Goal: Task Accomplishment & Management: Manage account settings

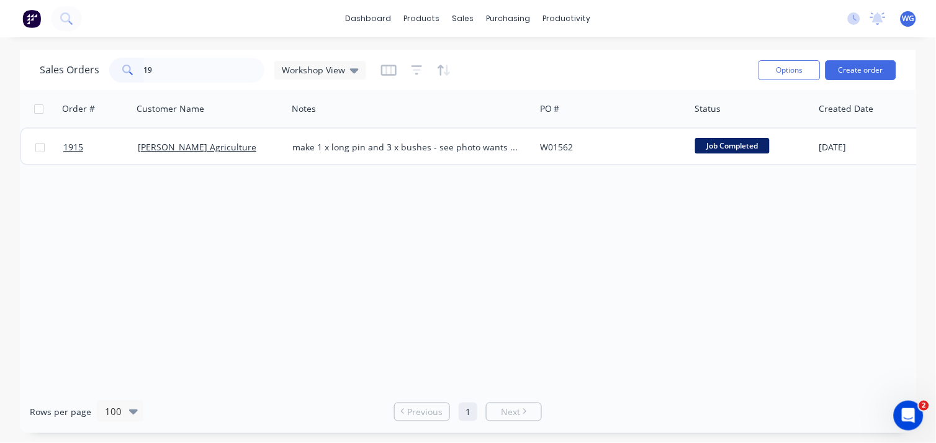
type input "1"
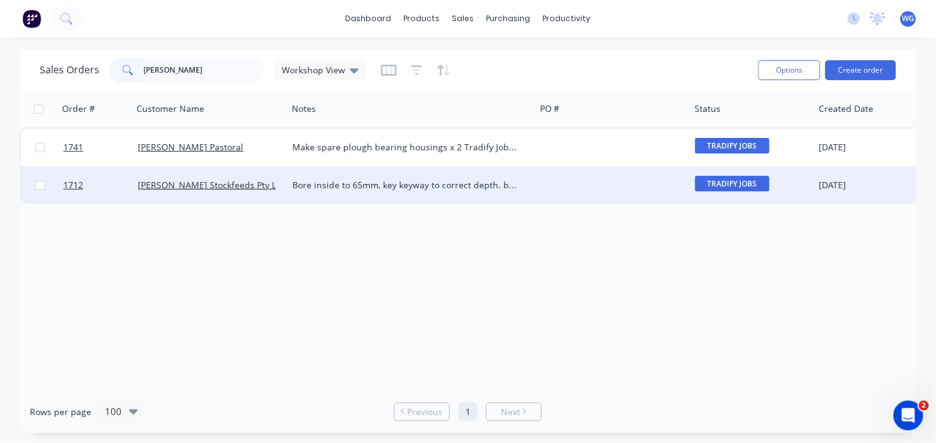
type input "[PERSON_NAME]"
click at [250, 184] on div "[PERSON_NAME] Stockfeeds Pty Ltd" at bounding box center [207, 185] width 138 height 12
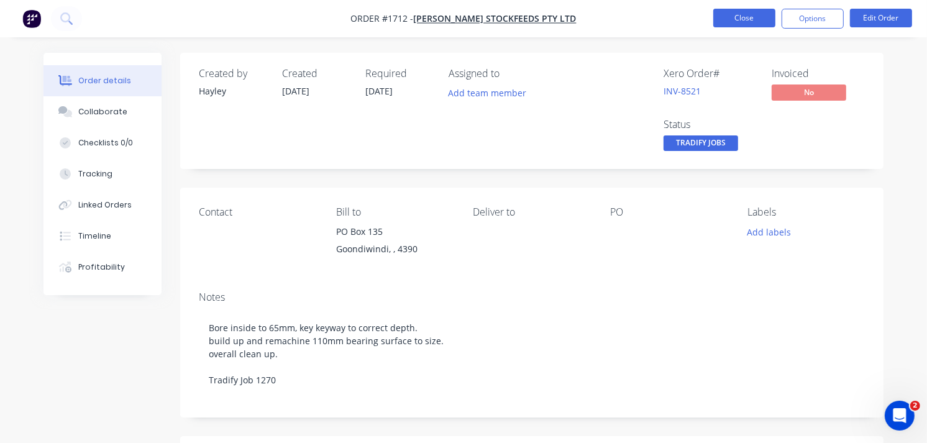
click at [730, 22] on button "Close" at bounding box center [744, 18] width 62 height 19
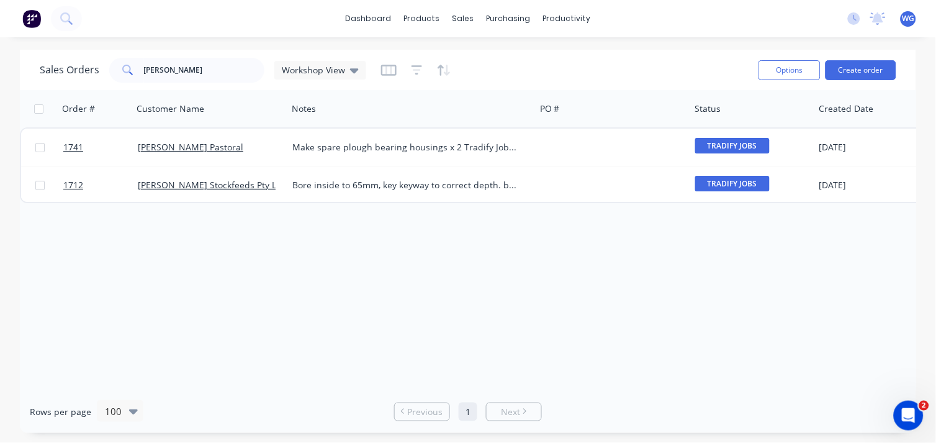
click at [30, 22] on img at bounding box center [31, 18] width 19 height 19
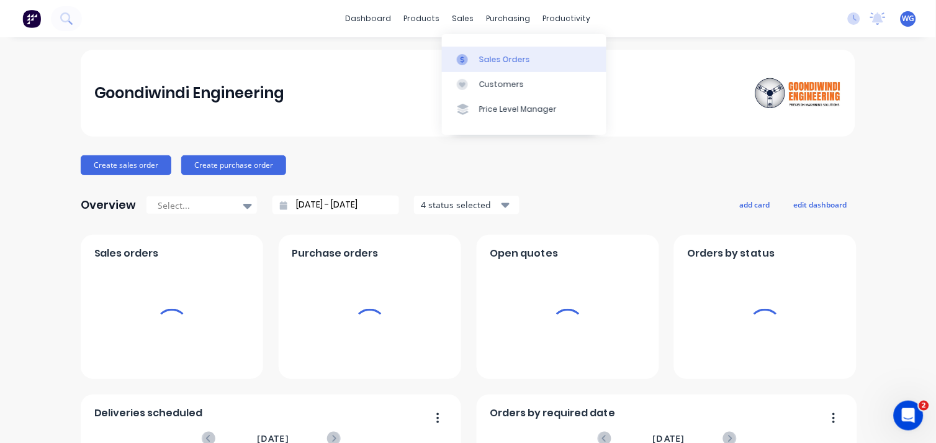
click at [473, 62] on div at bounding box center [466, 59] width 19 height 11
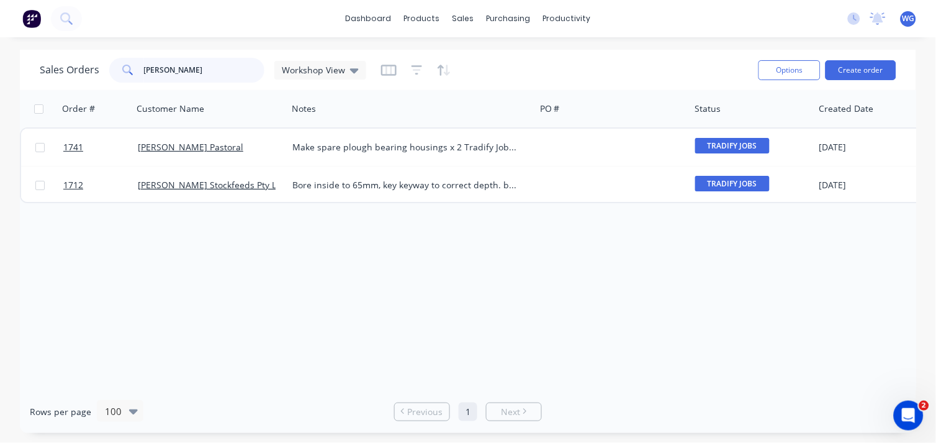
drag, startPoint x: 209, startPoint y: 76, endPoint x: 144, endPoint y: 77, distance: 64.6
click at [145, 77] on input "[PERSON_NAME]" at bounding box center [204, 70] width 121 height 25
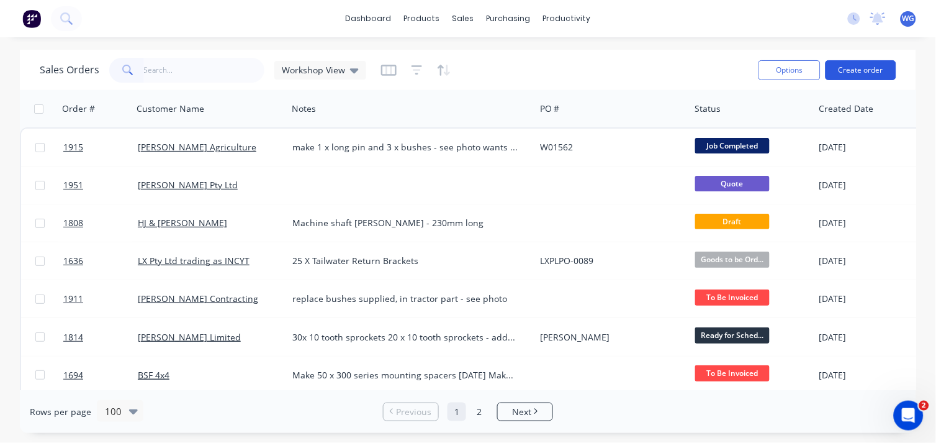
click at [845, 68] on button "Create order" at bounding box center [861, 70] width 71 height 20
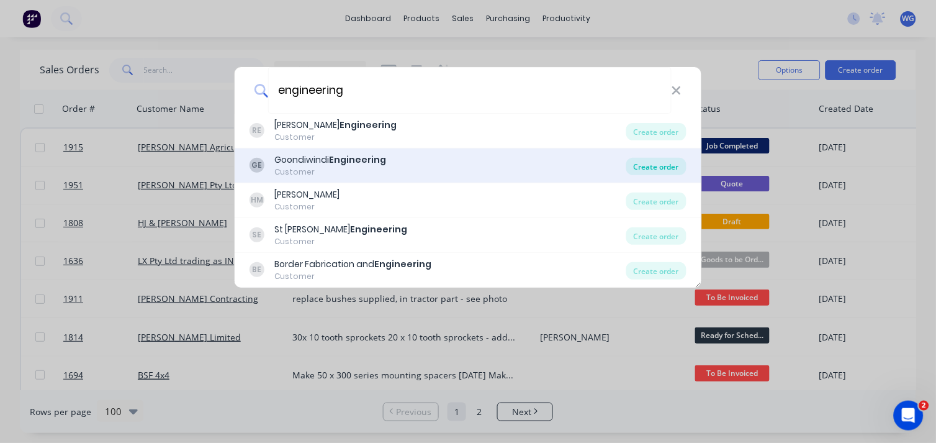
type input "engineering"
click at [638, 165] on div "Create order" at bounding box center [657, 166] width 60 height 17
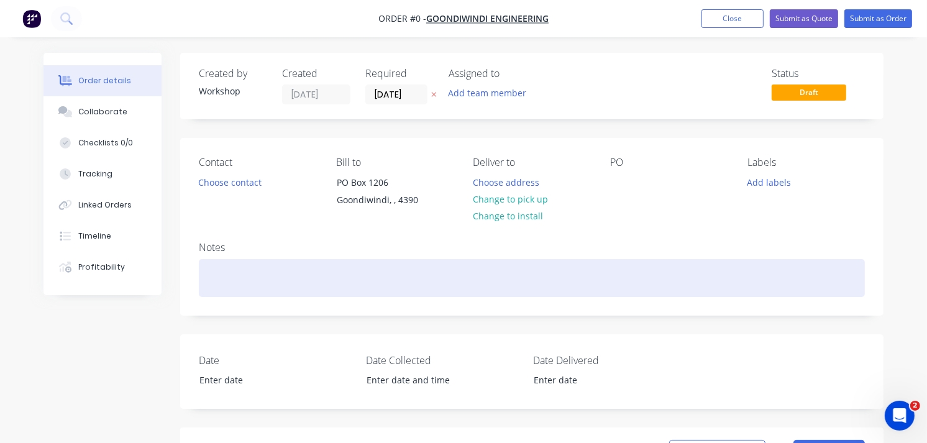
click at [240, 282] on div at bounding box center [532, 278] width 666 height 38
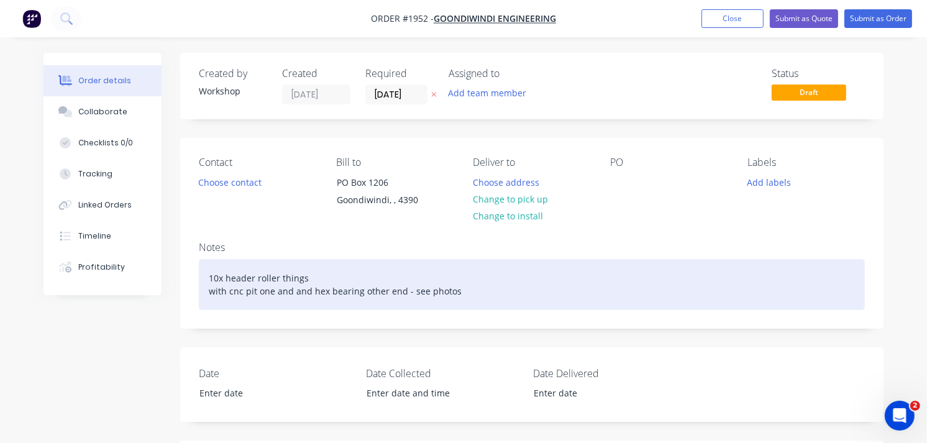
click at [476, 294] on div "10x header roller things with cnc pit one and and hex bearing other end - see p…" at bounding box center [532, 284] width 666 height 51
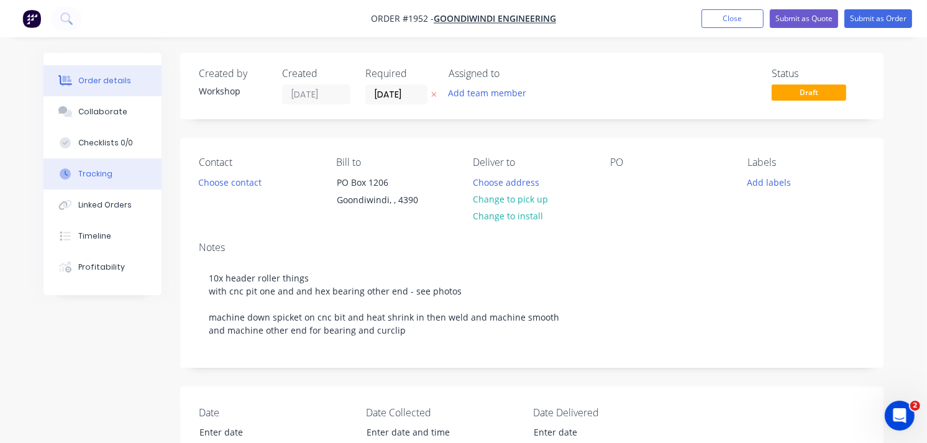
click at [104, 175] on div "Tracking" at bounding box center [95, 173] width 34 height 11
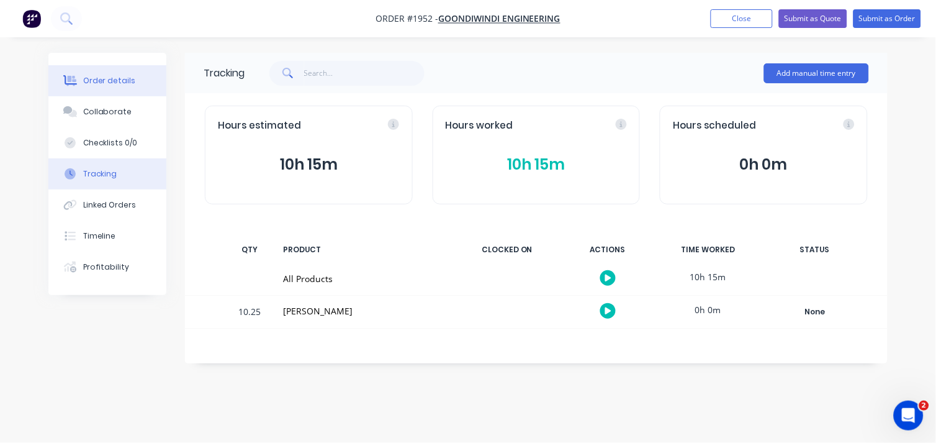
click at [152, 69] on button "Order details" at bounding box center [107, 80] width 118 height 31
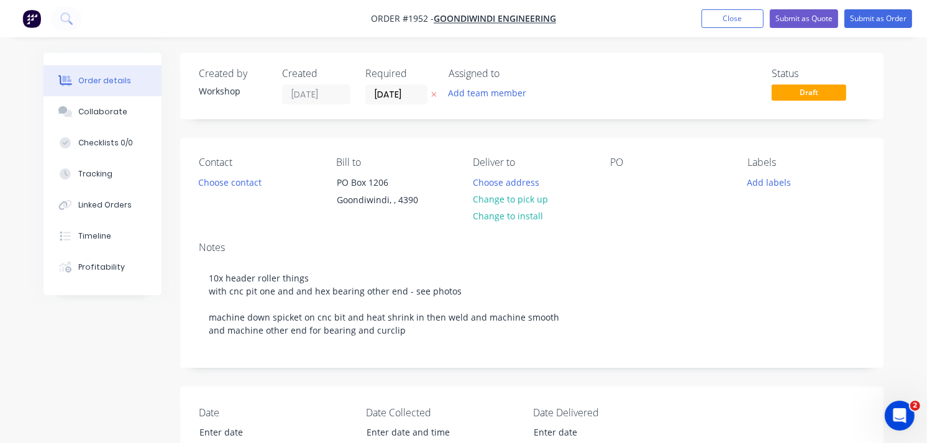
click at [132, 77] on button "Order details" at bounding box center [102, 80] width 118 height 31
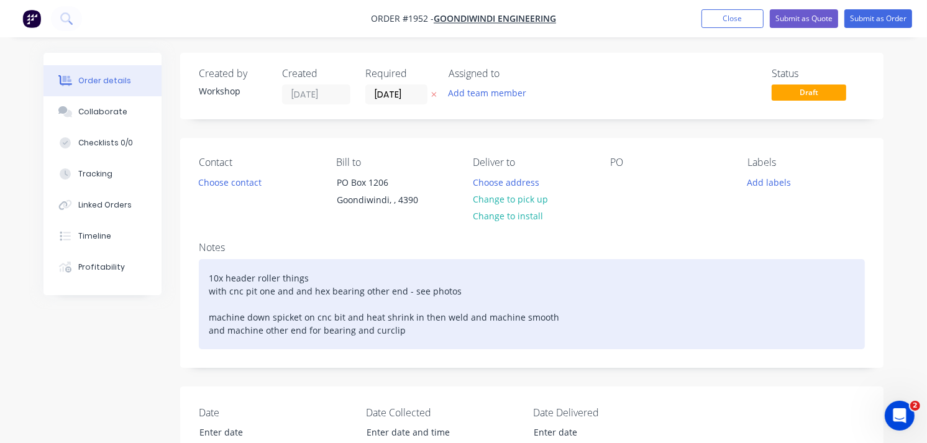
click at [207, 313] on div "10x header roller things with cnc pit one and and hex bearing other end - see p…" at bounding box center [532, 304] width 666 height 90
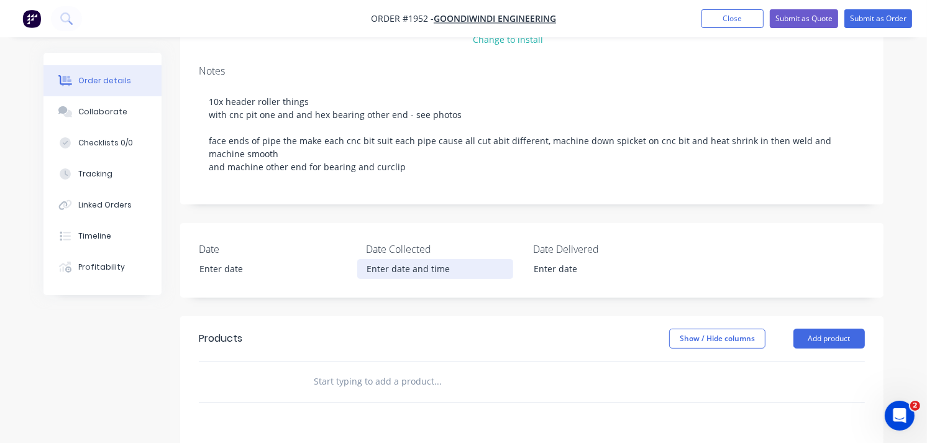
scroll to position [245, 0]
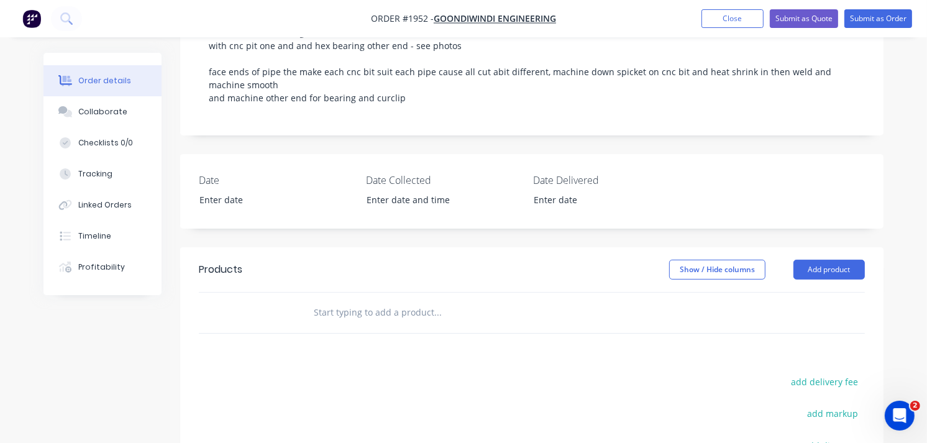
click at [350, 315] on input "text" at bounding box center [437, 312] width 248 height 25
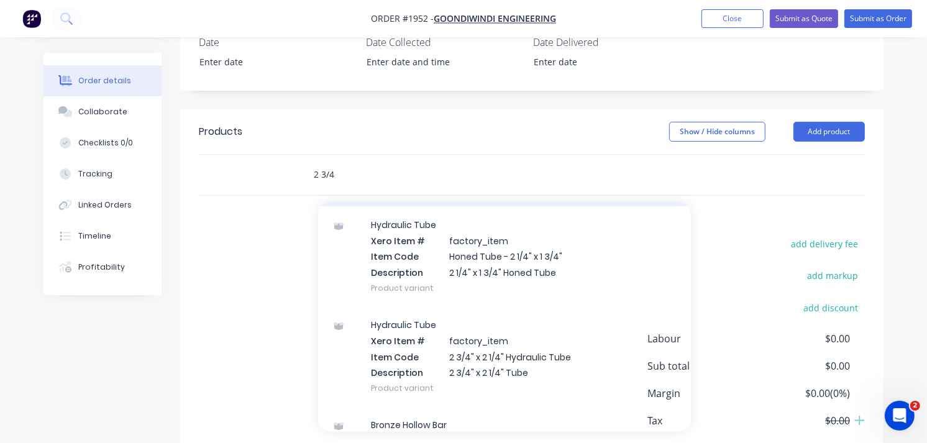
scroll to position [138, 0]
type input "2"
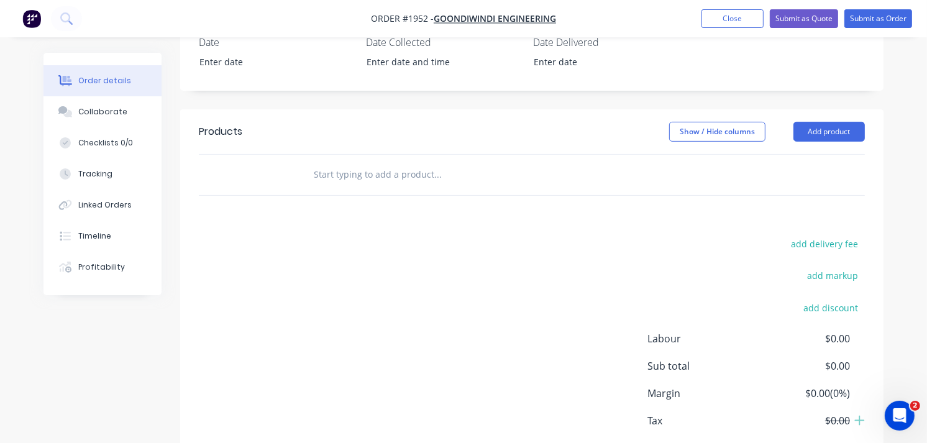
click at [301, 112] on header "Products Show / Hide columns Add product" at bounding box center [531, 131] width 703 height 45
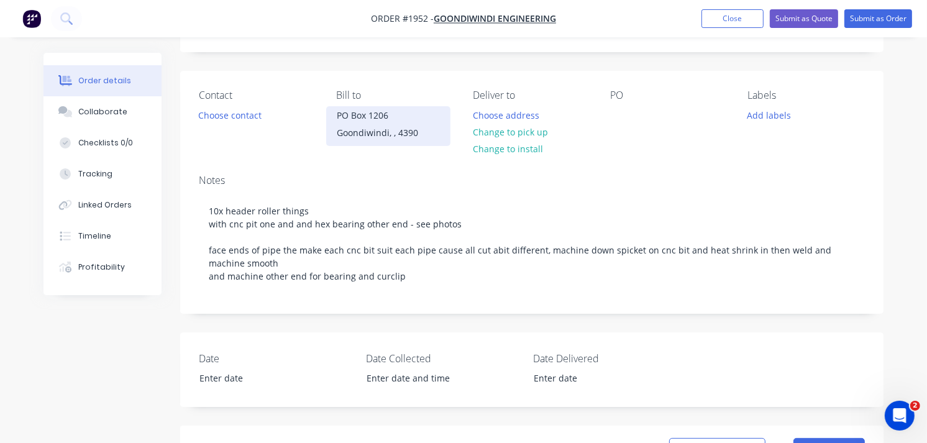
scroll to position [39, 0]
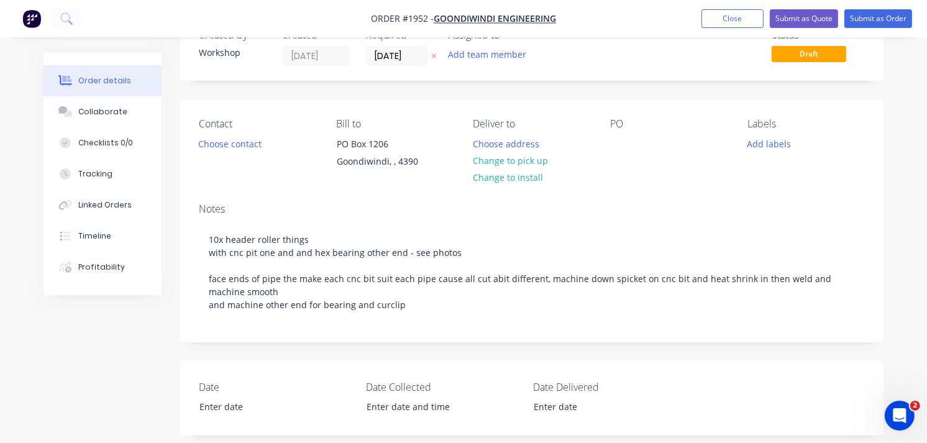
click at [30, 19] on img "button" at bounding box center [31, 18] width 19 height 19
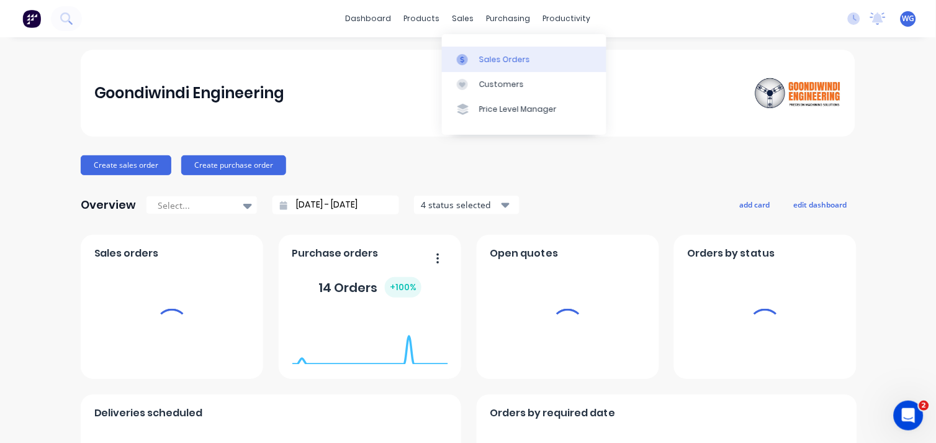
click at [478, 51] on link "Sales Orders" at bounding box center [524, 59] width 165 height 25
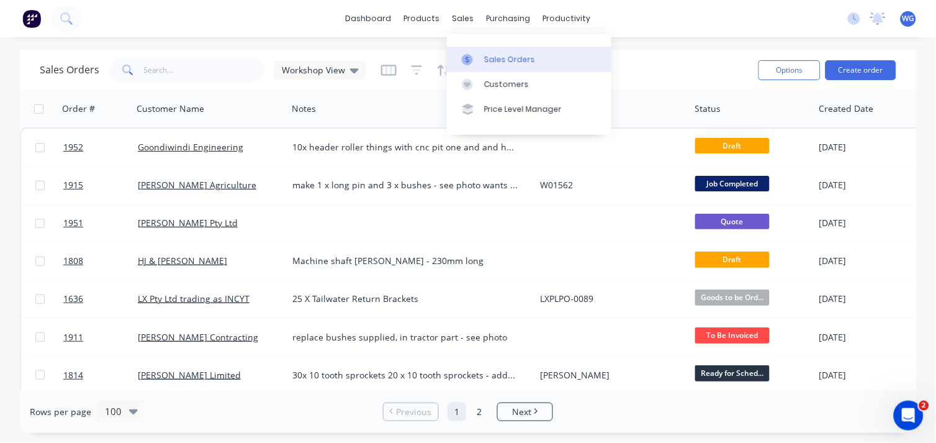
drag, startPoint x: 486, startPoint y: 52, endPoint x: 589, endPoint y: 53, distance: 102.5
click at [487, 52] on link "Sales Orders" at bounding box center [529, 59] width 165 height 25
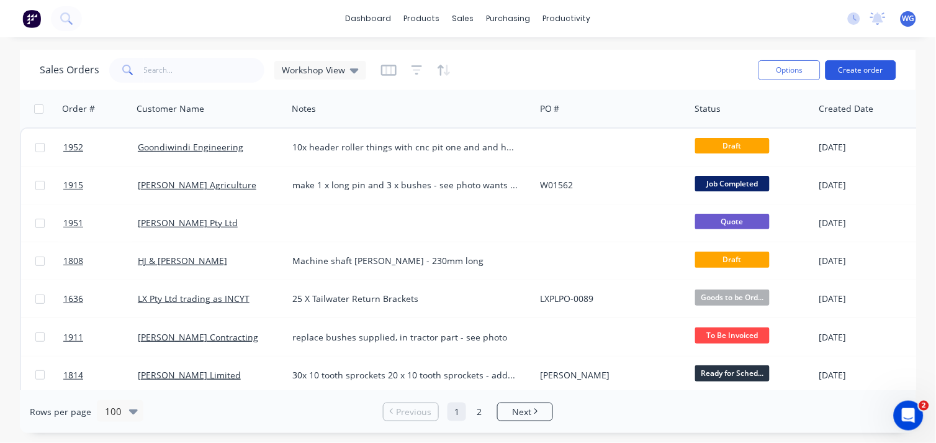
click at [865, 75] on button "Create order" at bounding box center [861, 70] width 71 height 20
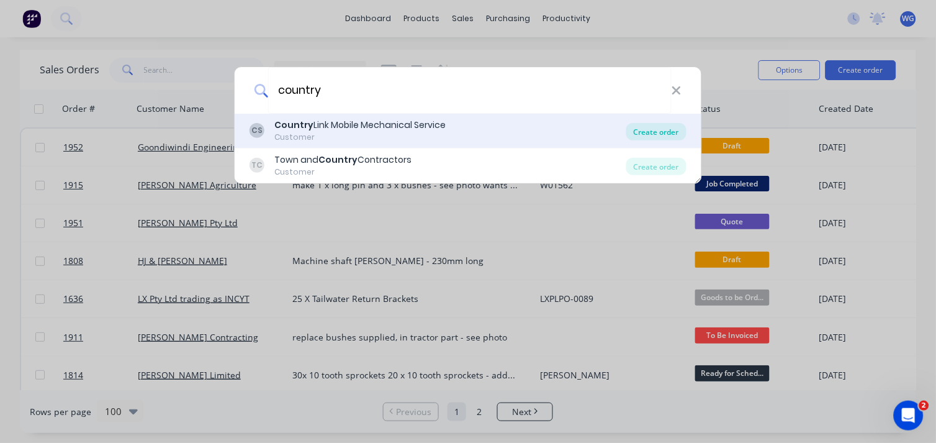
type input "country"
click at [662, 127] on div "Create order" at bounding box center [657, 131] width 60 height 17
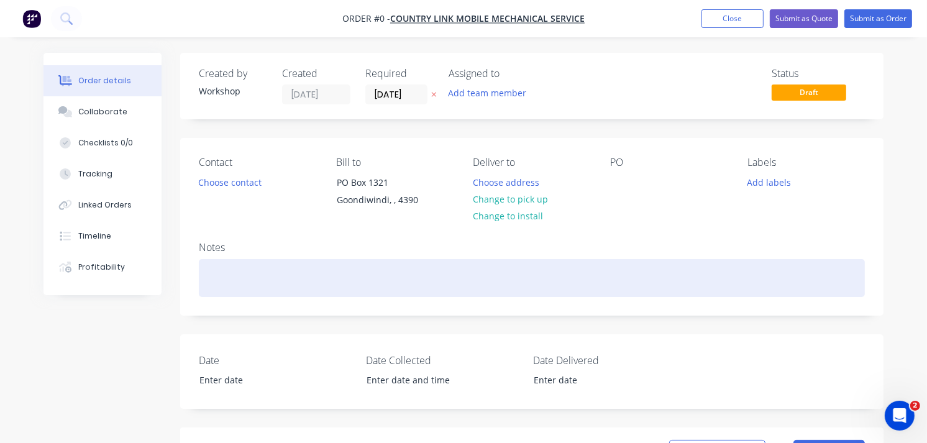
click at [231, 283] on div at bounding box center [532, 278] width 666 height 38
click at [208, 281] on div "blanking plate" at bounding box center [532, 278] width 666 height 38
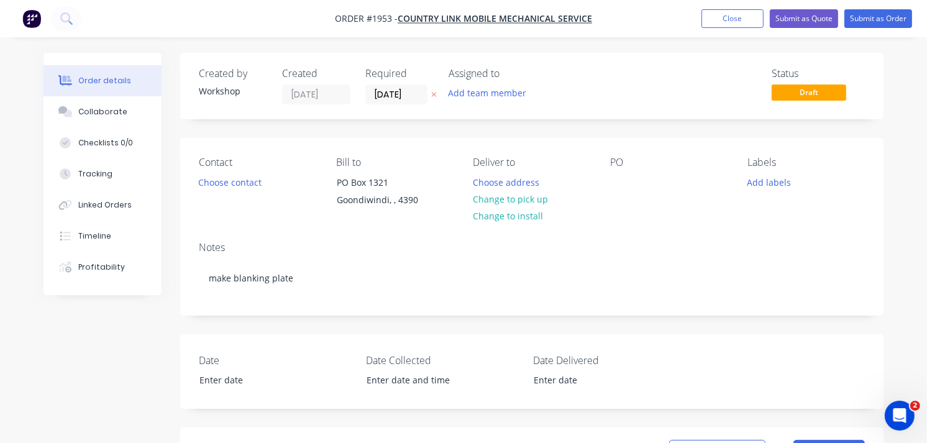
click at [883, 28] on nav "Order #1953 - Country Link Mobile Mechanical Service Add product Close Submit a…" at bounding box center [463, 18] width 927 height 37
click at [879, 14] on button "Submit as Order" at bounding box center [878, 18] width 68 height 19
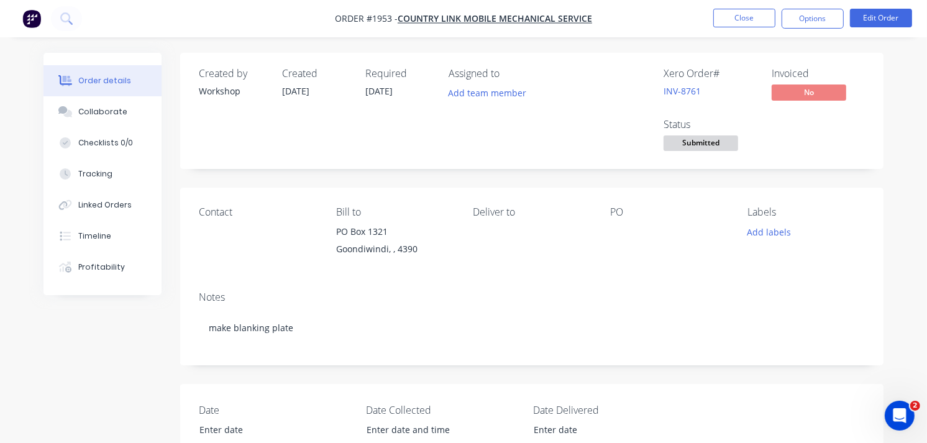
click at [25, 22] on img "button" at bounding box center [31, 18] width 19 height 19
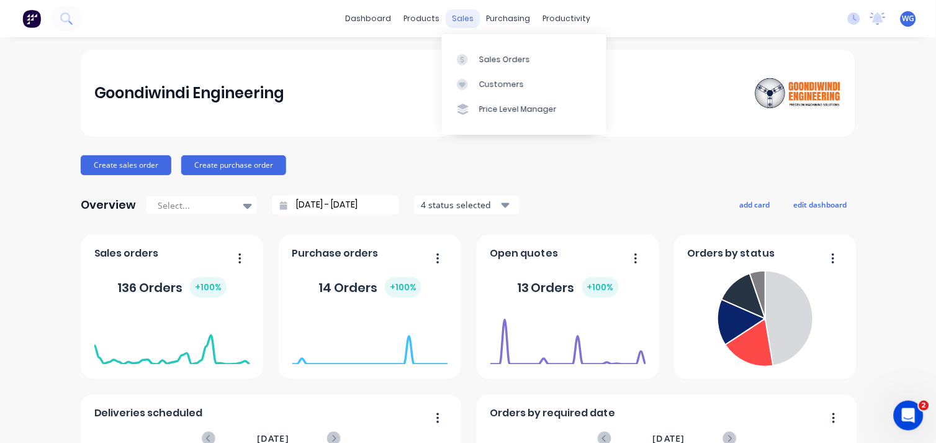
click at [448, 22] on div "sales" at bounding box center [463, 18] width 34 height 19
click at [493, 58] on div "Sales Orders" at bounding box center [504, 59] width 51 height 11
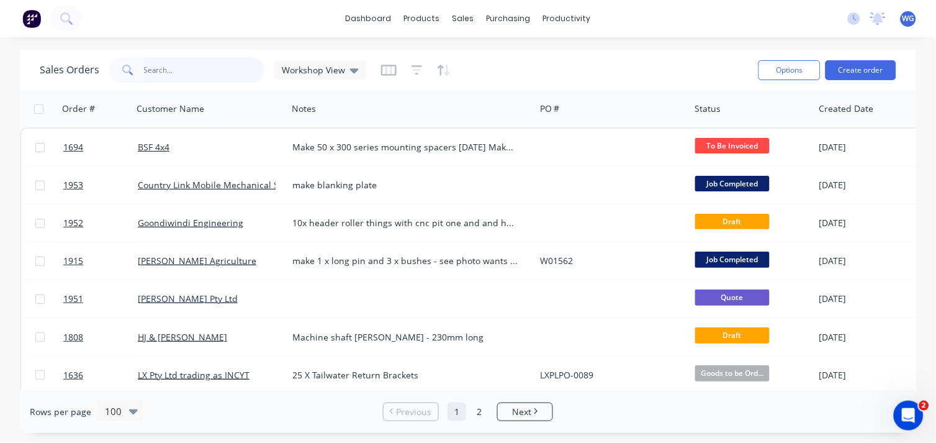
click at [158, 73] on input "text" at bounding box center [204, 70] width 121 height 25
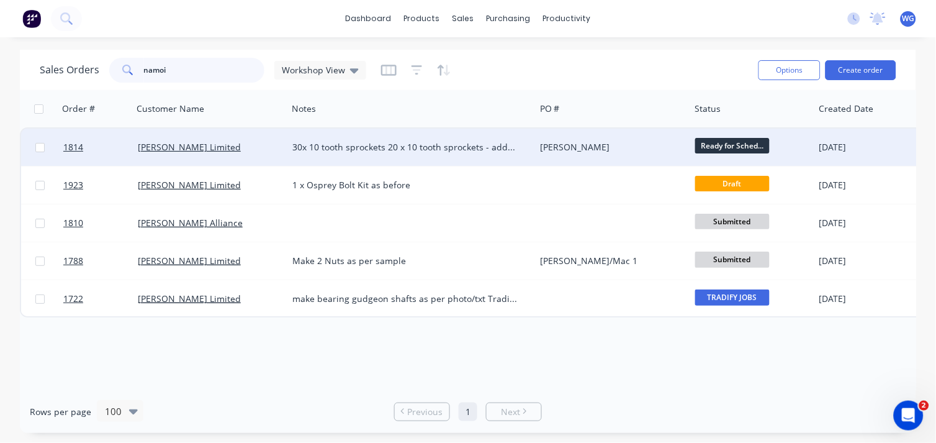
type input "namoi"
click at [257, 150] on div "[PERSON_NAME] Limited" at bounding box center [207, 147] width 138 height 12
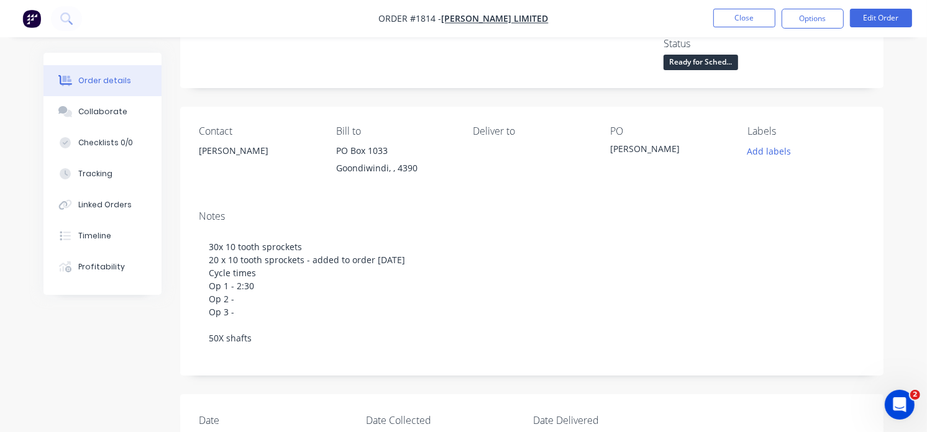
scroll to position [81, 0]
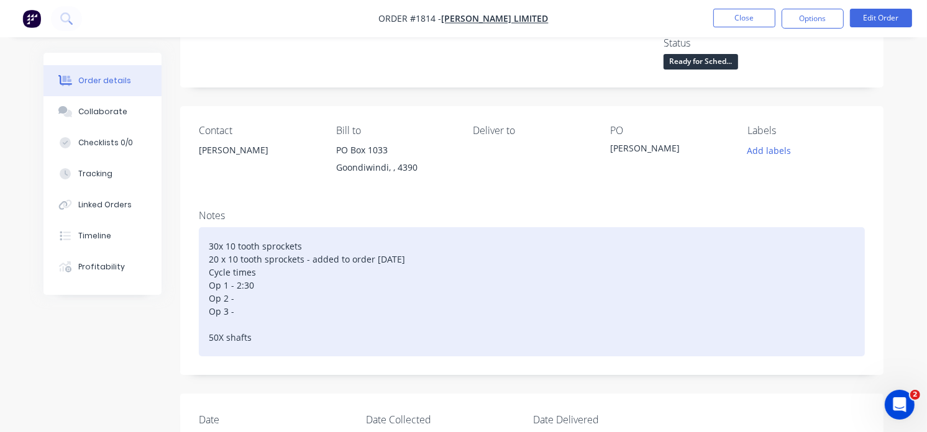
click at [247, 301] on div "30x 10 tooth sprockets 20 x 10 tooth sprockets - added to order [DATE] Cycle ti…" at bounding box center [532, 291] width 666 height 129
click at [240, 313] on div "30x 10 tooth sprockets 20 x 10 tooth sprockets - added to order [DATE] Cycle ti…" at bounding box center [532, 291] width 666 height 129
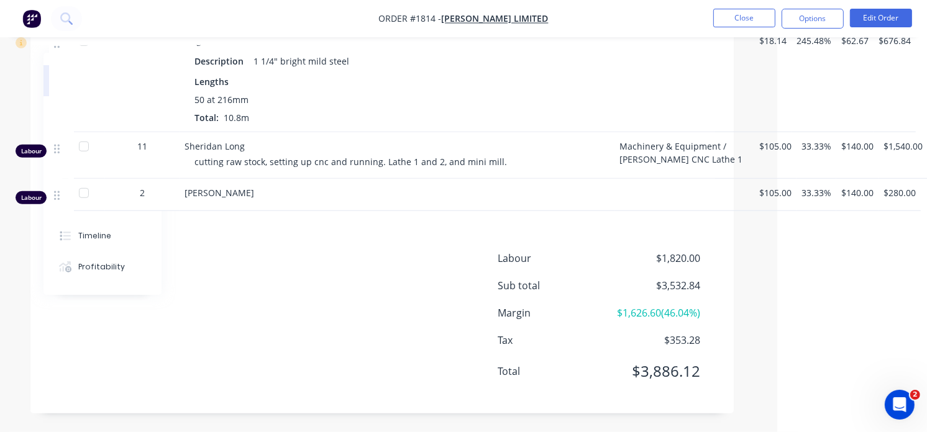
scroll to position [718, 0]
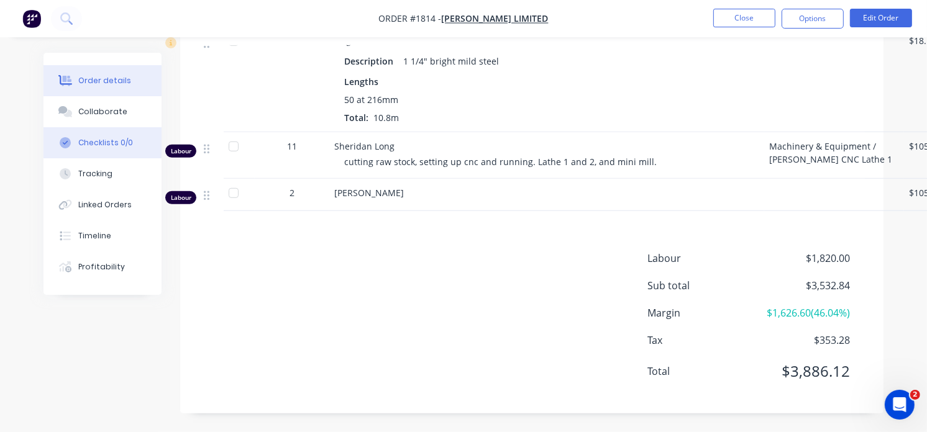
click at [86, 137] on div "Checklists 0/0" at bounding box center [105, 142] width 55 height 11
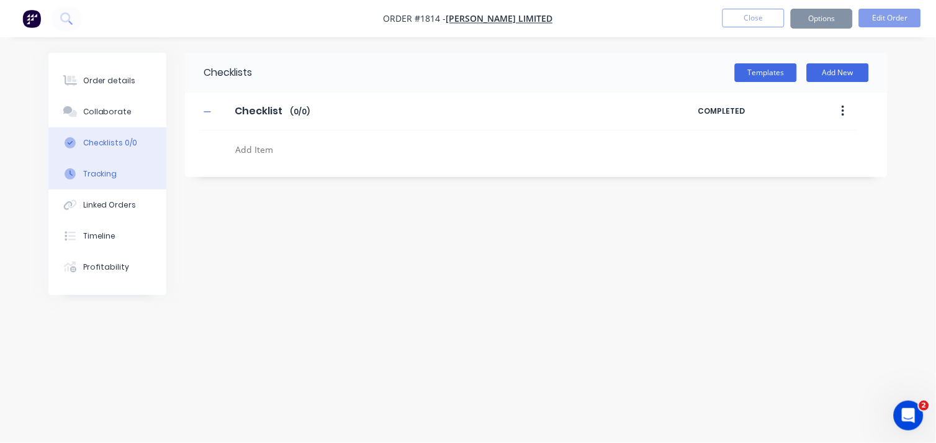
type textarea "x"
click at [101, 180] on button "Tracking" at bounding box center [107, 173] width 118 height 31
